Goal: Navigation & Orientation: Find specific page/section

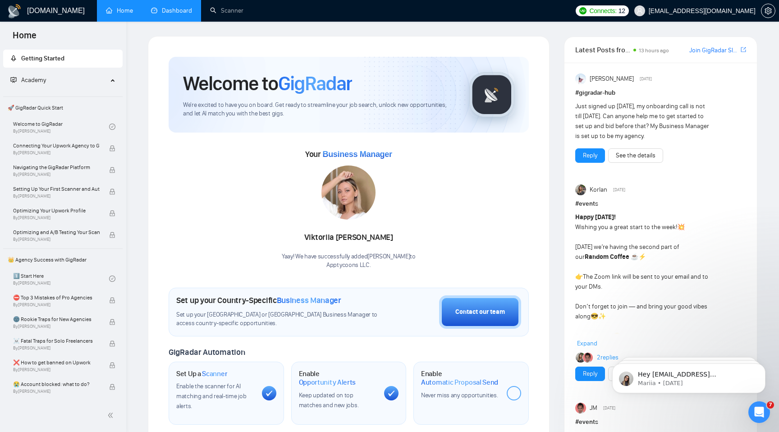
click at [185, 12] on link "Dashboard" at bounding box center [171, 11] width 41 height 8
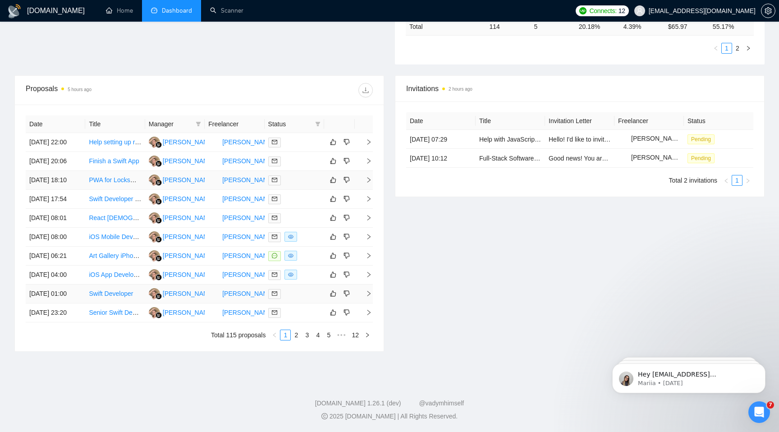
scroll to position [368, 0]
click at [296, 334] on link "2" at bounding box center [296, 335] width 10 height 10
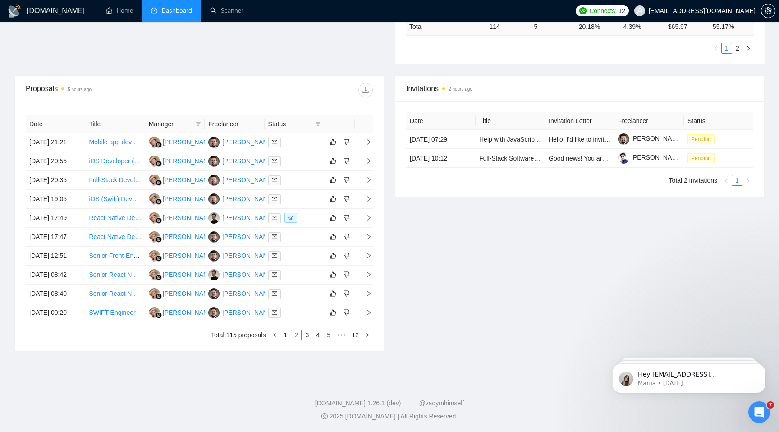
scroll to position [330, 0]
click at [307, 340] on link "3" at bounding box center [307, 335] width 10 height 10
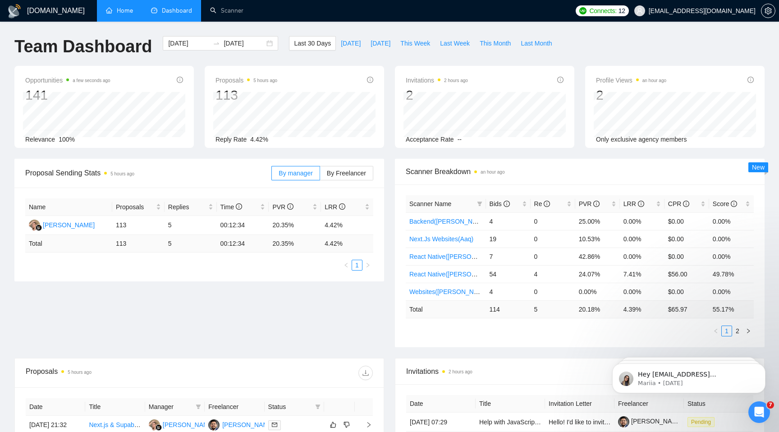
click at [119, 14] on link "Home" at bounding box center [119, 11] width 27 height 8
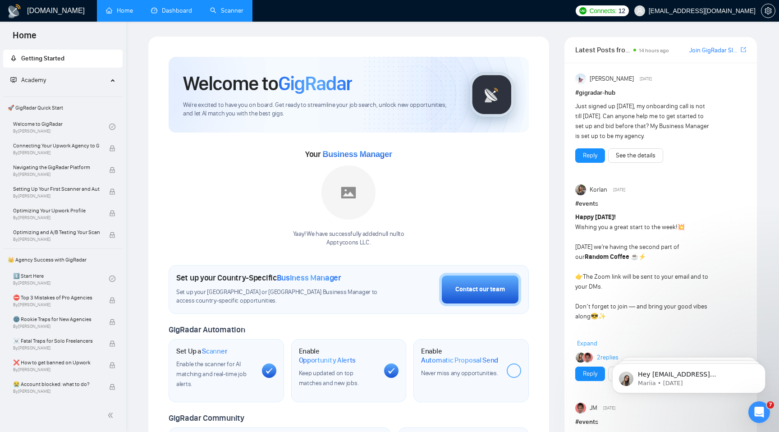
click at [224, 7] on link "Scanner" at bounding box center [226, 11] width 33 height 8
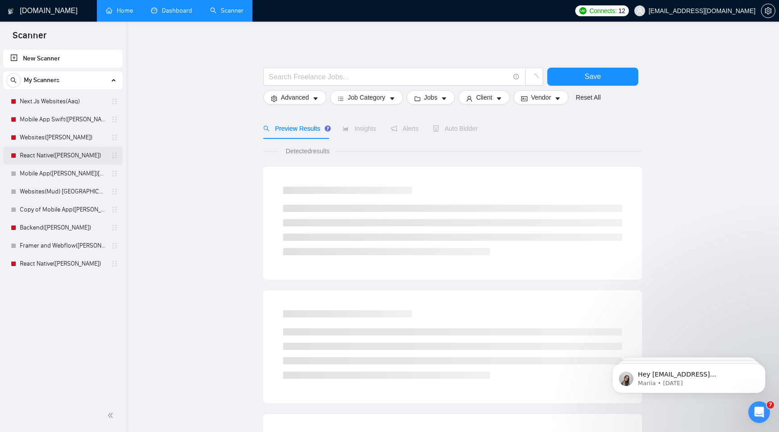
click at [56, 151] on link "React Native([PERSON_NAME])" at bounding box center [63, 155] width 86 height 18
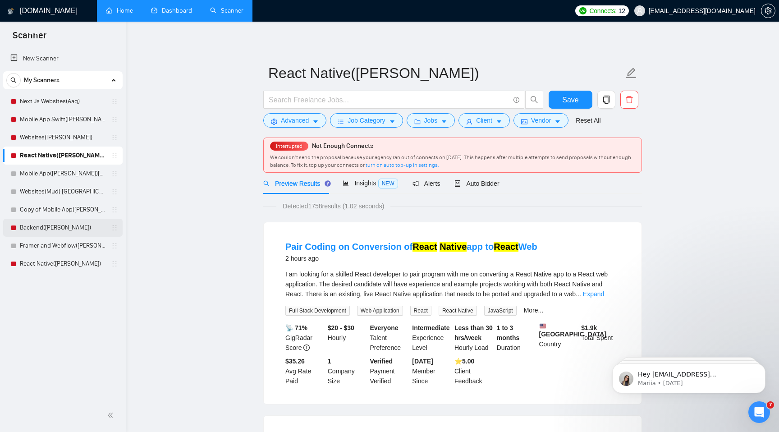
click at [55, 219] on link "Backend([PERSON_NAME])" at bounding box center [63, 228] width 86 height 18
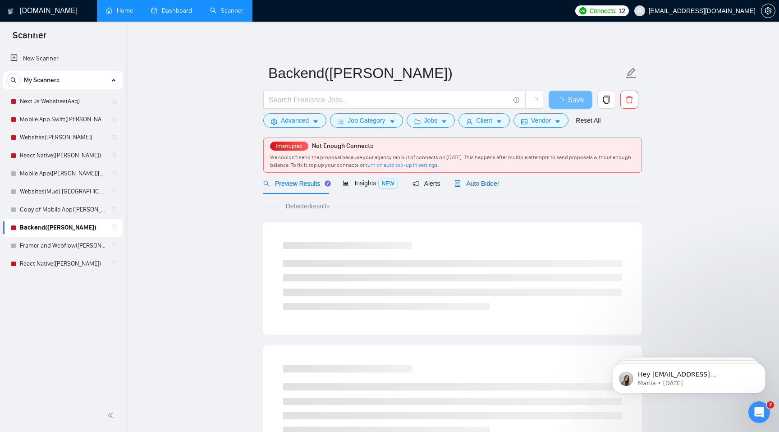
click at [488, 182] on span "Auto Bidder" at bounding box center [476, 183] width 45 height 7
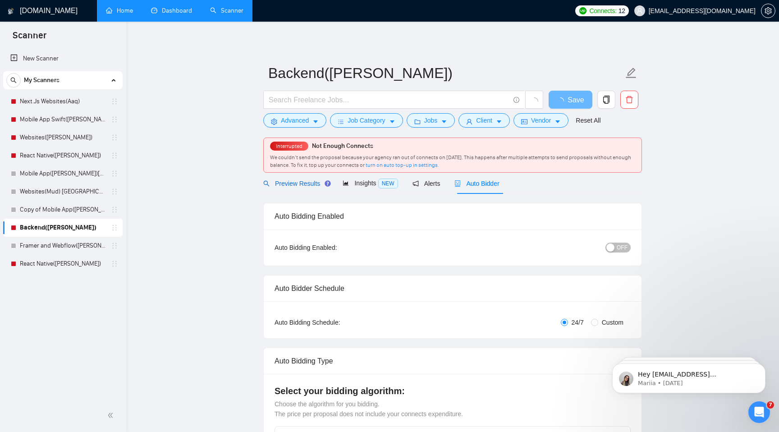
click at [303, 182] on span "Preview Results" at bounding box center [295, 183] width 65 height 7
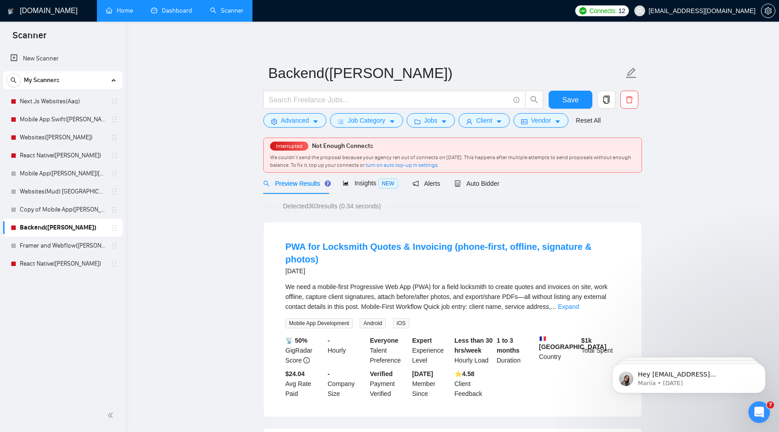
click at [104, 26] on div "Scanner" at bounding box center [63, 35] width 126 height 26
click at [120, 9] on link "Home" at bounding box center [119, 11] width 27 height 8
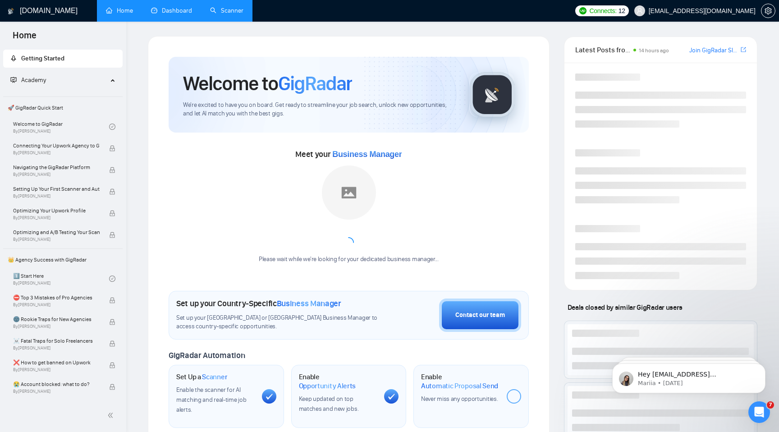
click at [132, 9] on link "Home" at bounding box center [119, 11] width 27 height 8
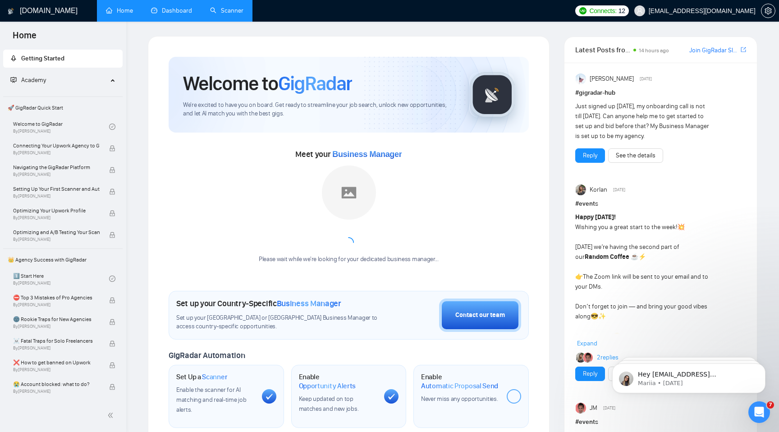
click at [178, 12] on link "Dashboard" at bounding box center [171, 11] width 41 height 8
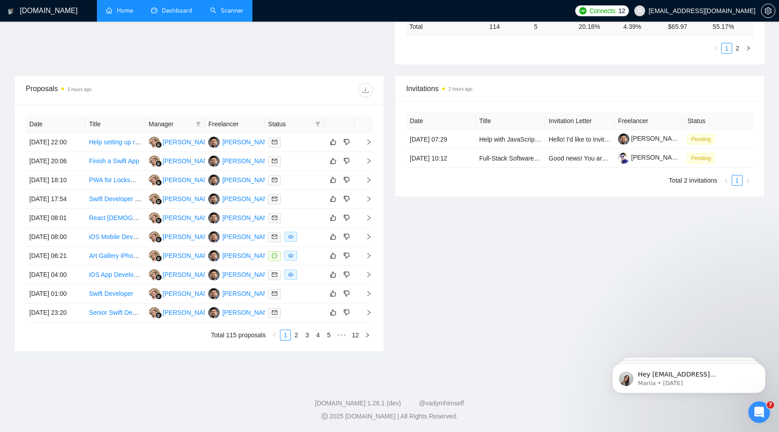
scroll to position [368, 0]
click at [286, 335] on link "1" at bounding box center [285, 335] width 10 height 10
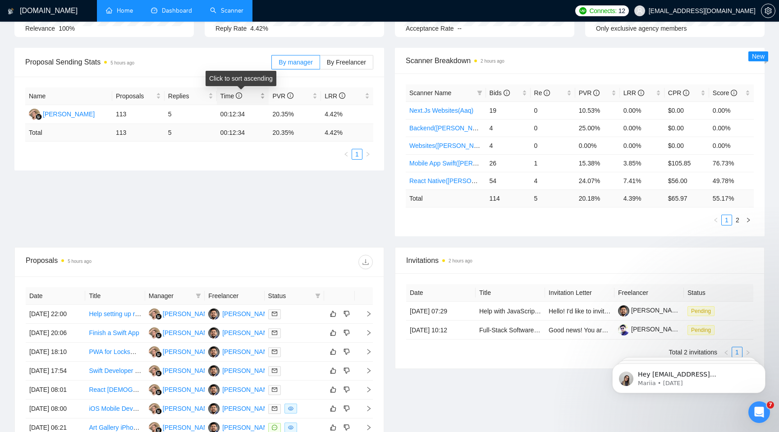
scroll to position [0, 0]
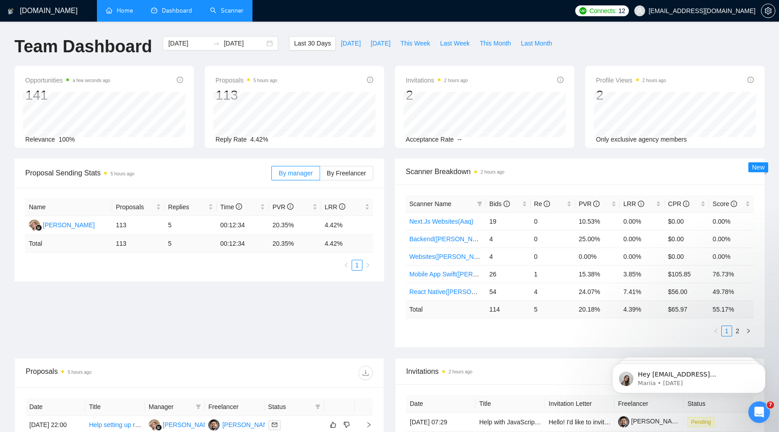
click at [614, 11] on span "Connects:" at bounding box center [602, 11] width 27 height 10
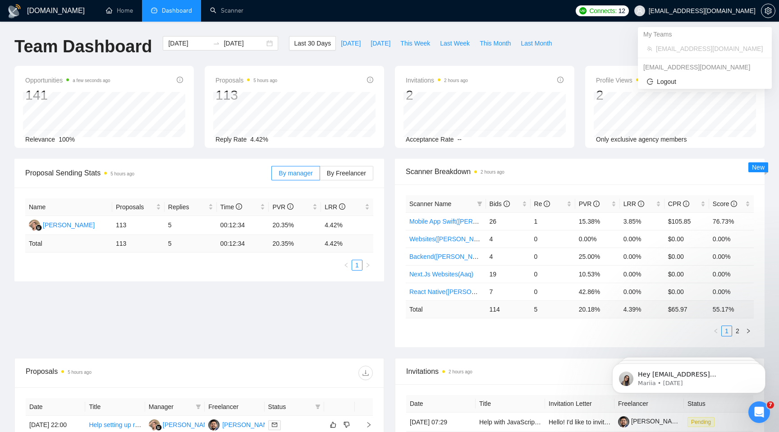
click at [683, 11] on span "[EMAIL_ADDRESS][DOMAIN_NAME]" at bounding box center [702, 11] width 107 height 0
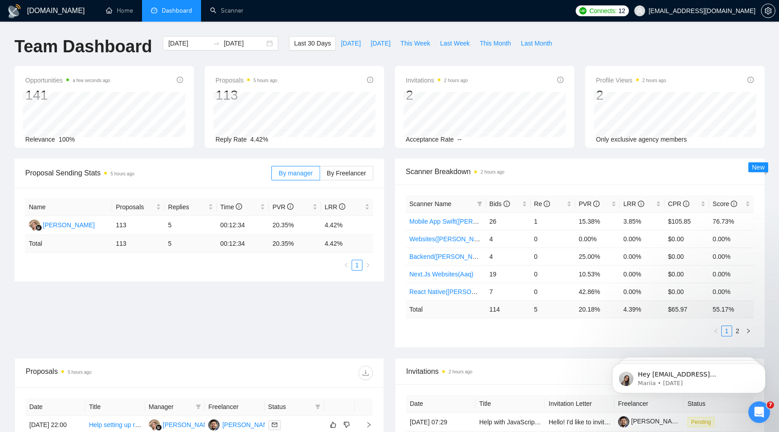
click at [361, 20] on ul "Home Dashboard Scanner" at bounding box center [332, 11] width 477 height 22
click at [210, 14] on link "Scanner" at bounding box center [226, 11] width 33 height 8
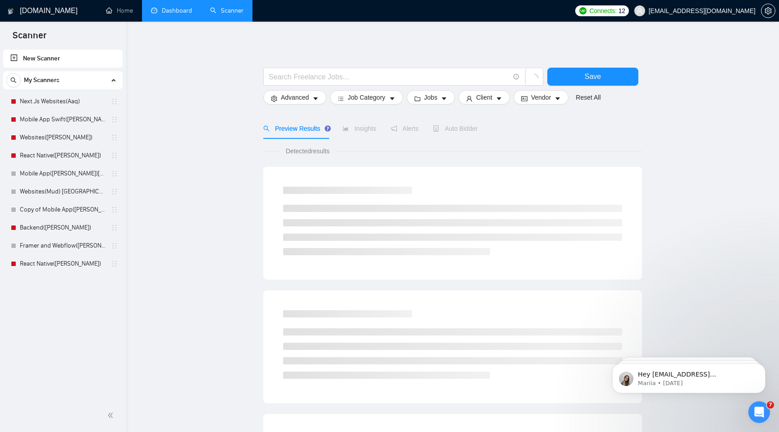
click at [170, 14] on link "Dashboard" at bounding box center [171, 11] width 41 height 8
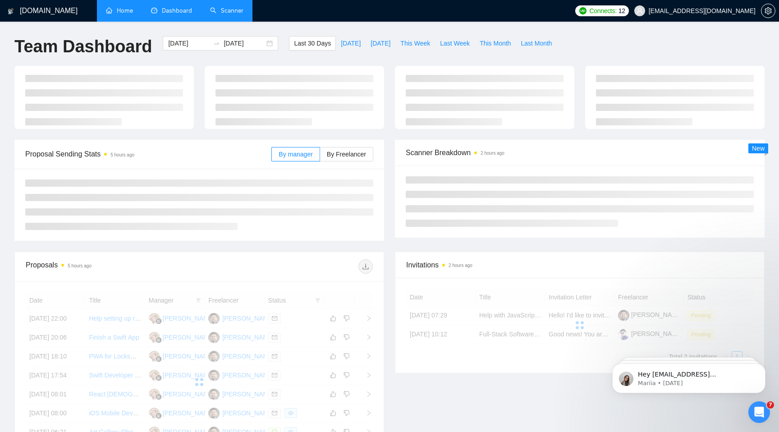
click at [127, 14] on link "Home" at bounding box center [119, 11] width 27 height 8
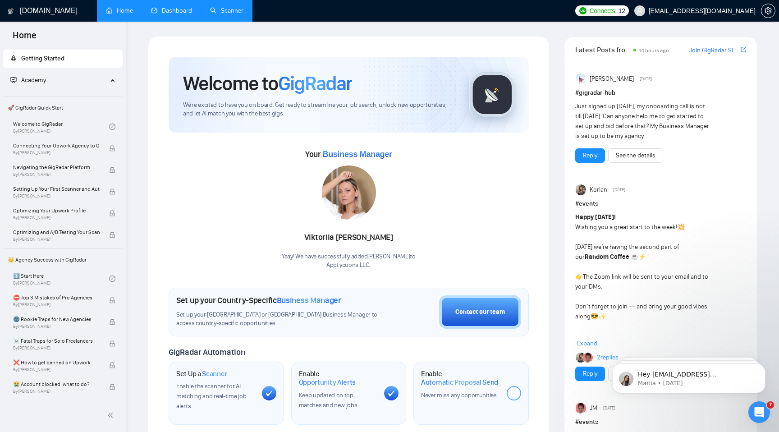
click at [163, 7] on link "Dashboard" at bounding box center [171, 11] width 41 height 8
